Goal: Entertainment & Leisure: Browse casually

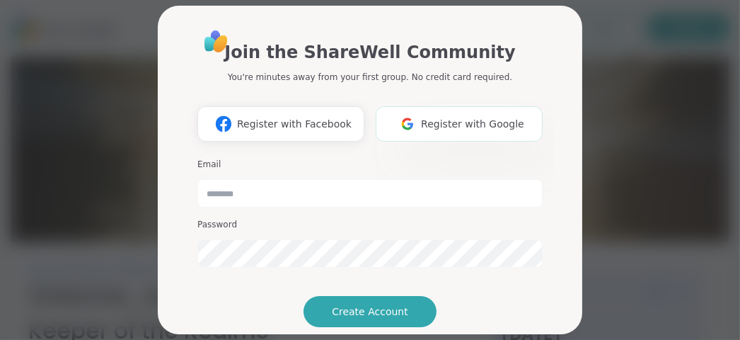
click at [447, 131] on span "Register with Google" at bounding box center [472, 124] width 103 height 15
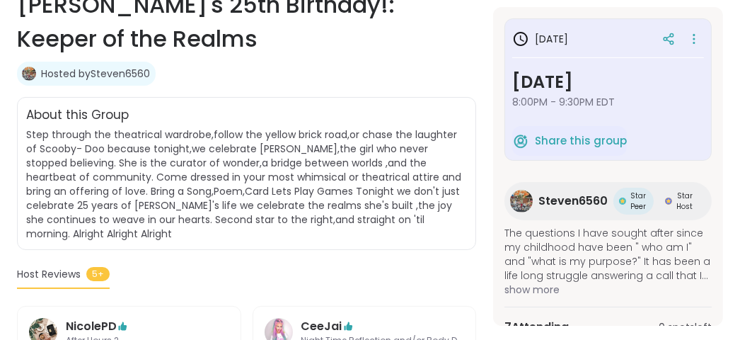
scroll to position [282, 0]
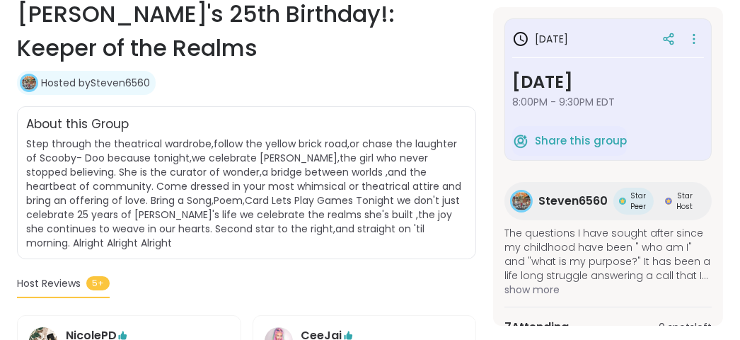
scroll to position [198, 0]
